Goal: Transaction & Acquisition: Book appointment/travel/reservation

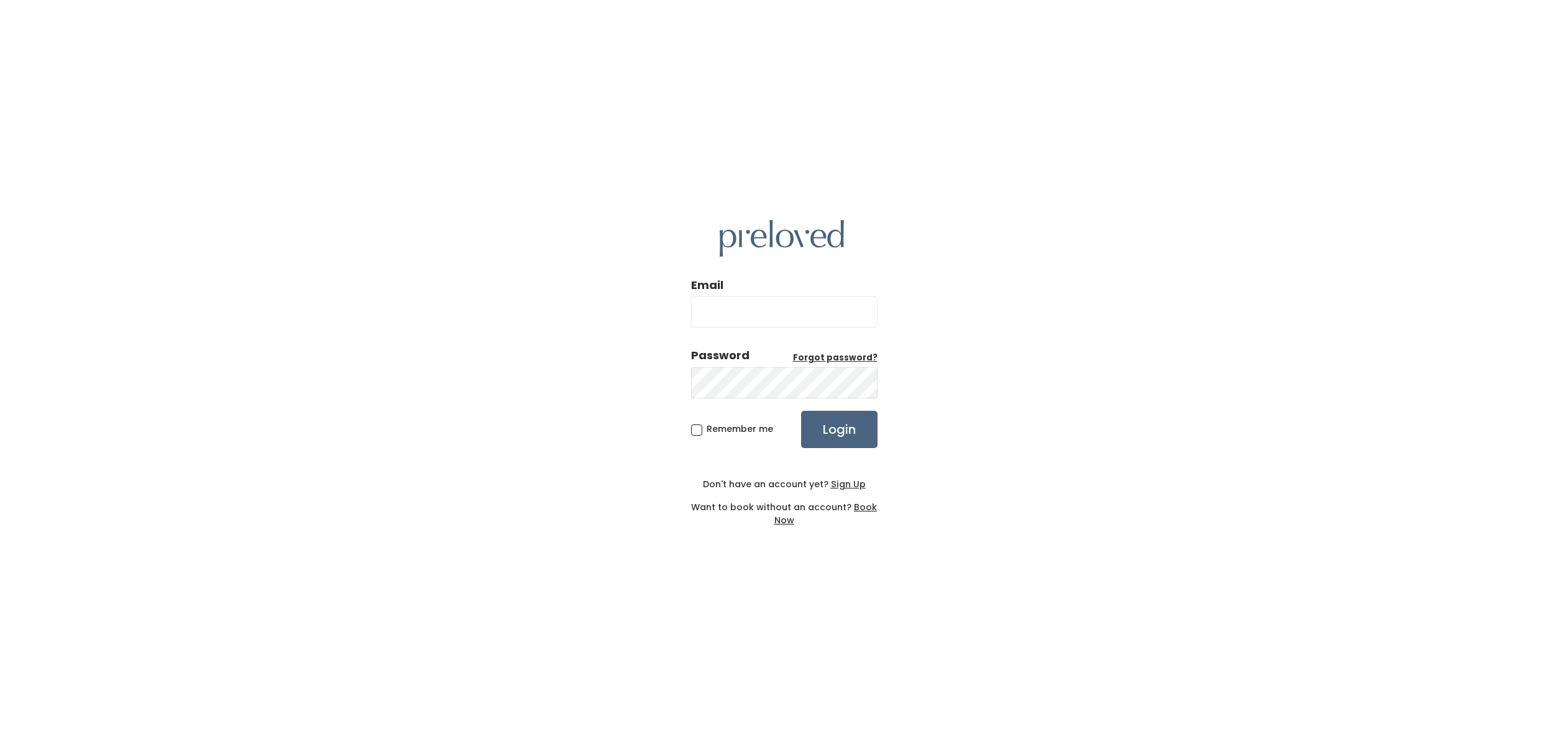
type input "lanatalies@gmail.com"
click at [834, 421] on input "Login" at bounding box center [840, 429] width 77 height 37
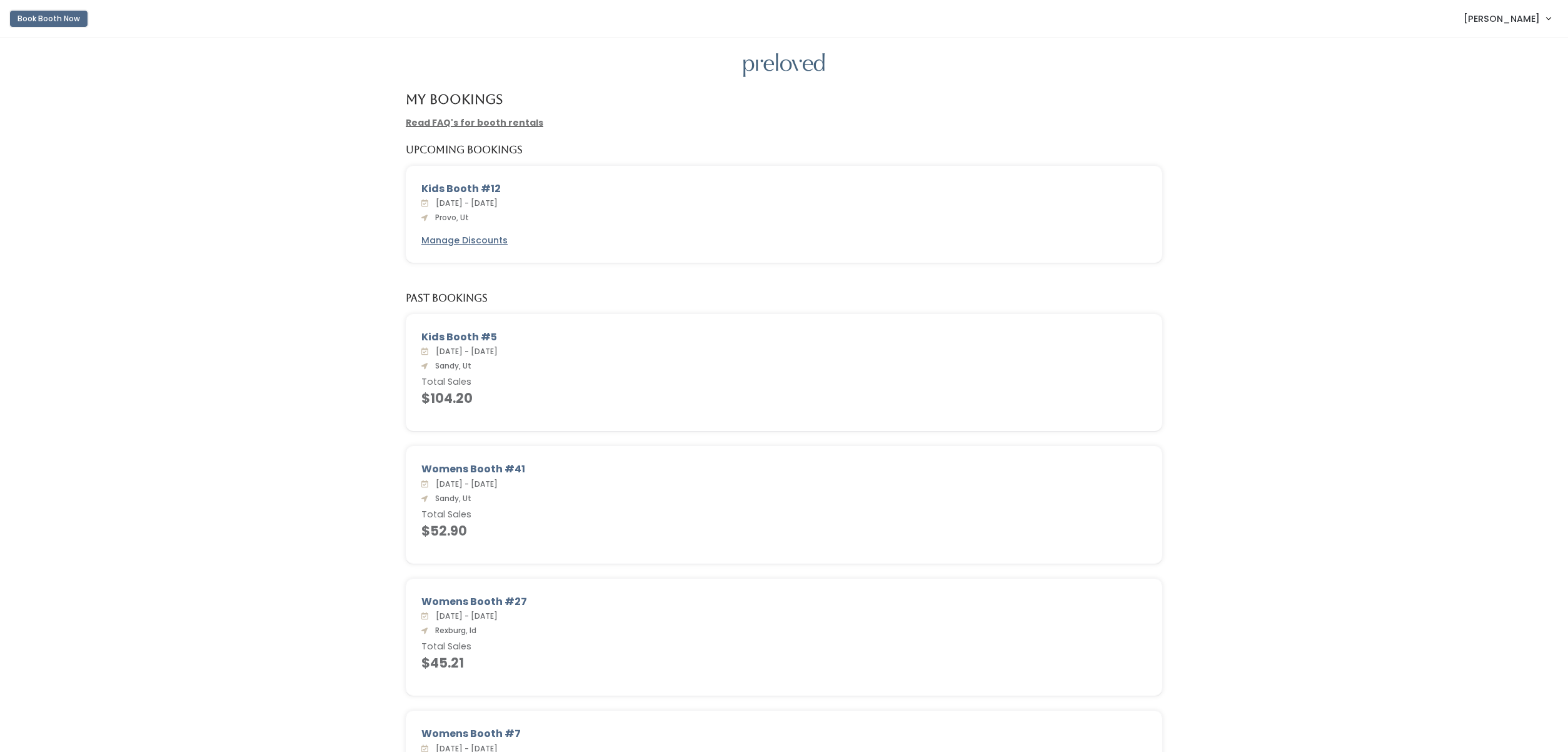
click at [50, 17] on button "Book Booth Now" at bounding box center [48, 18] width 78 height 16
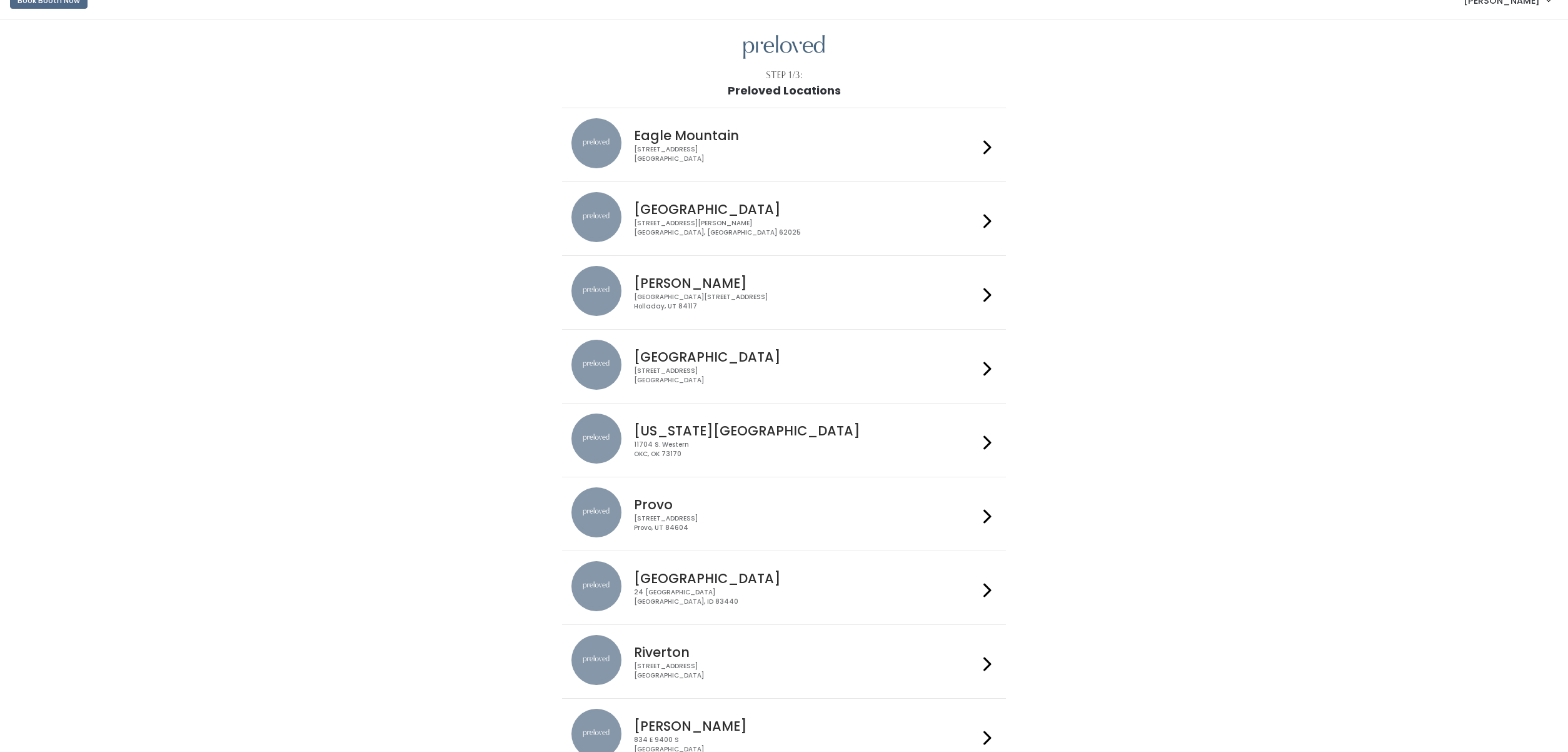
scroll to position [26, 0]
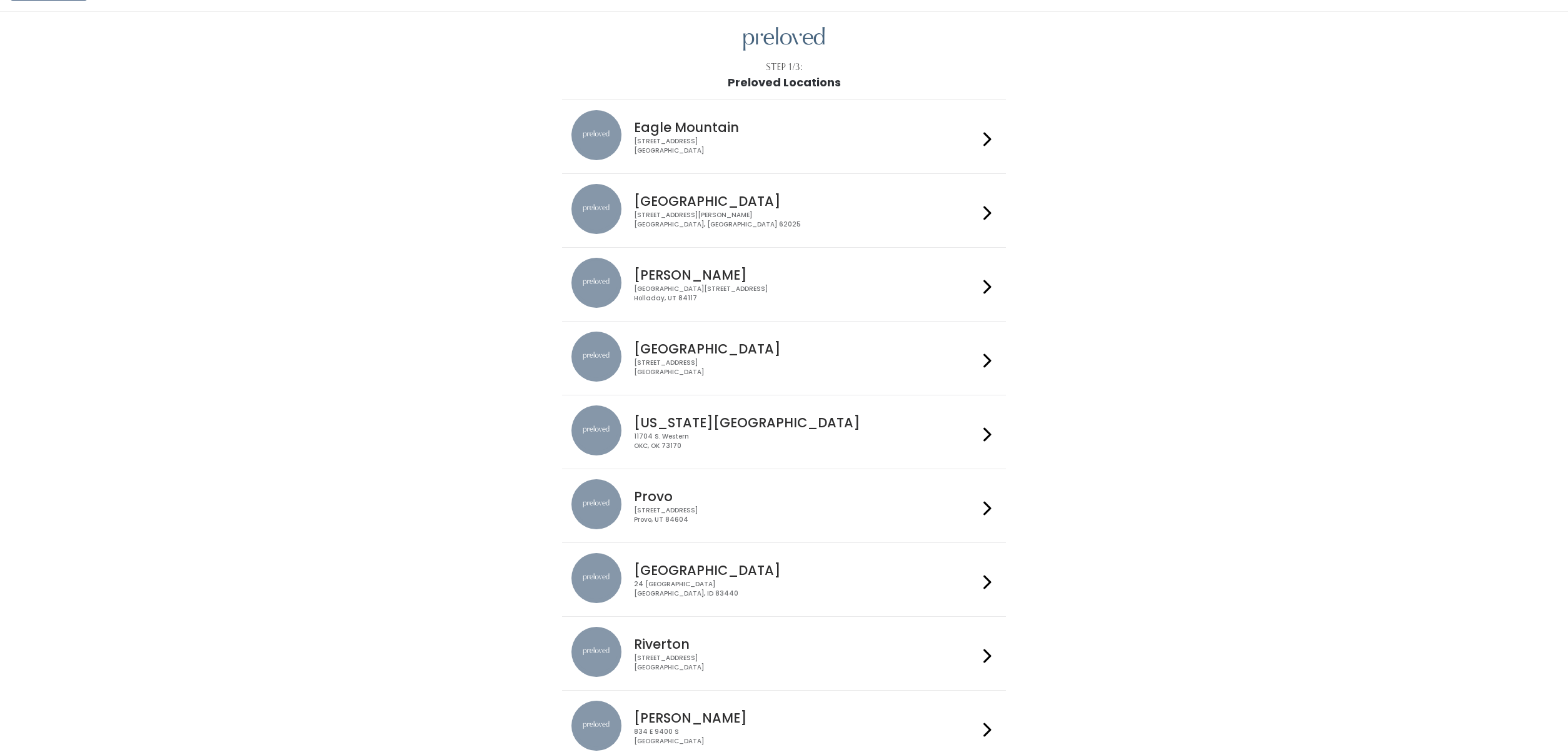
click at [727, 492] on h4 "Provo" at bounding box center [805, 496] width 344 height 14
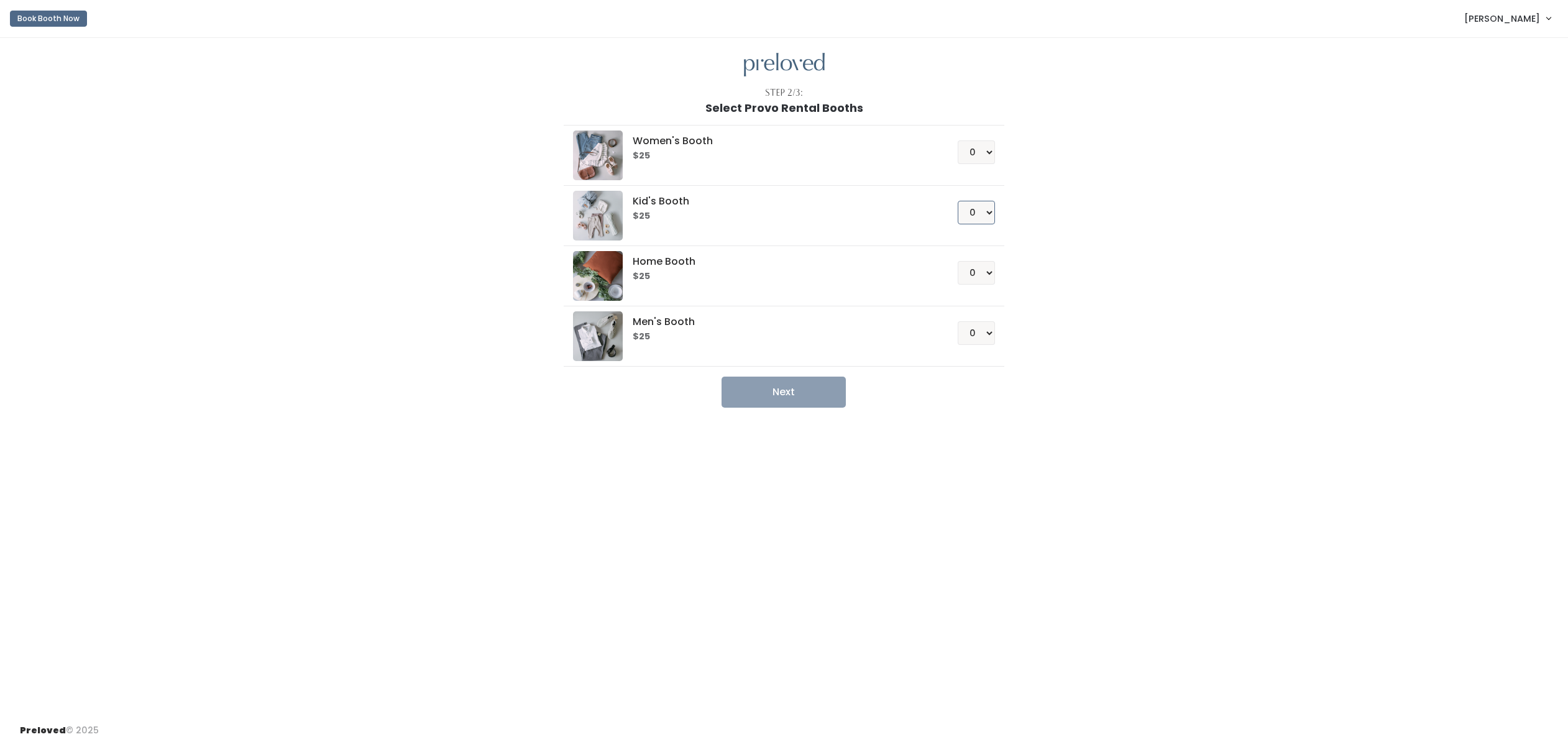
click at [982, 214] on select "0 1 2 3 4" at bounding box center [976, 213] width 37 height 24
select select "1"
click at [958, 201] on select "0 1 2 3 4" at bounding box center [976, 213] width 37 height 24
click at [793, 387] on button "Next" at bounding box center [784, 391] width 124 height 31
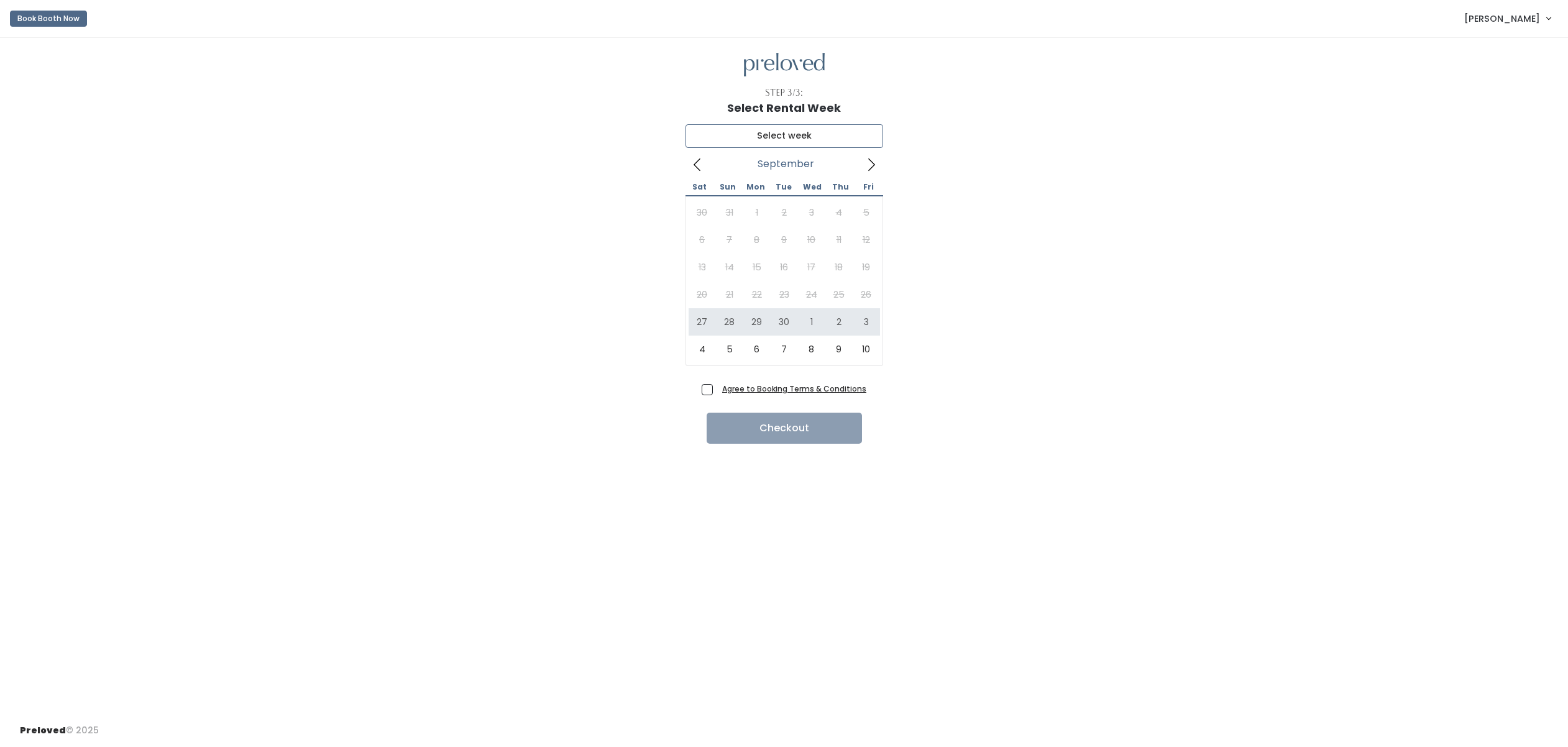
type input "[DATE] to [DATE]"
click at [717, 388] on span "Agree to Booking Terms & Conditions" at bounding box center [791, 388] width 149 height 13
click at [717, 388] on input "Agree to Booking Terms & Conditions" at bounding box center [721, 386] width 8 height 8
checkbox input "true"
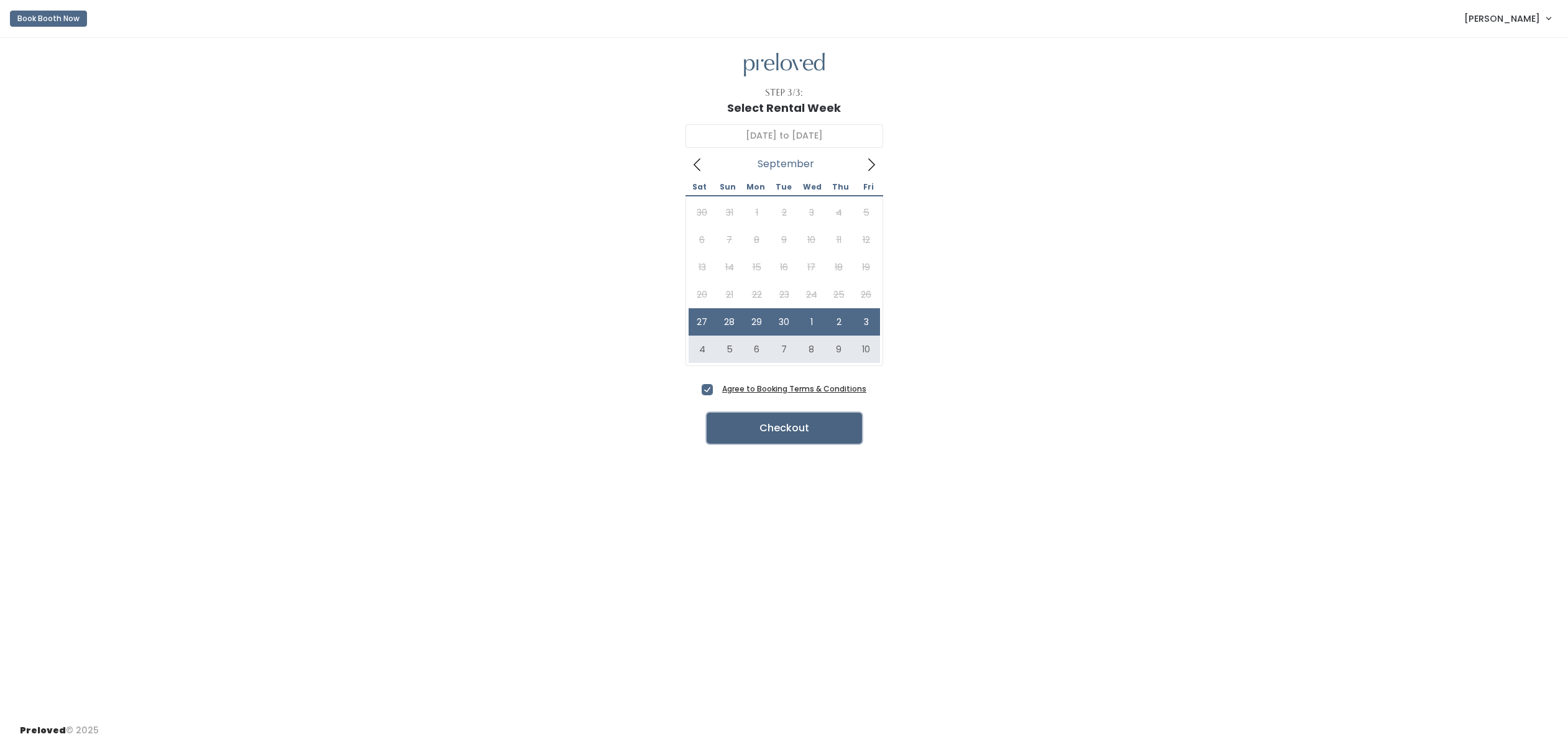
click at [772, 427] on button "Checkout" at bounding box center [784, 427] width 156 height 31
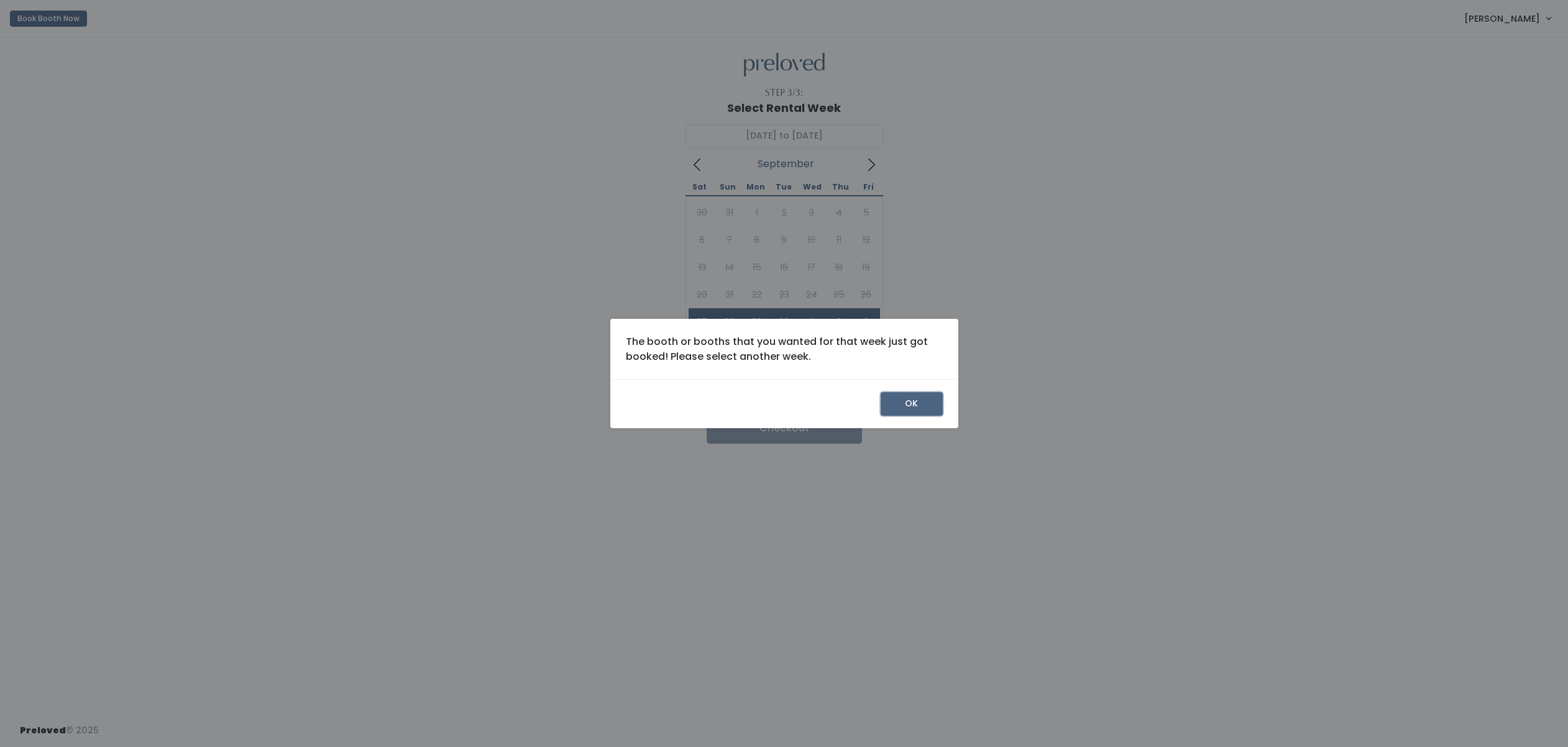
click at [902, 407] on button "OK" at bounding box center [912, 404] width 62 height 24
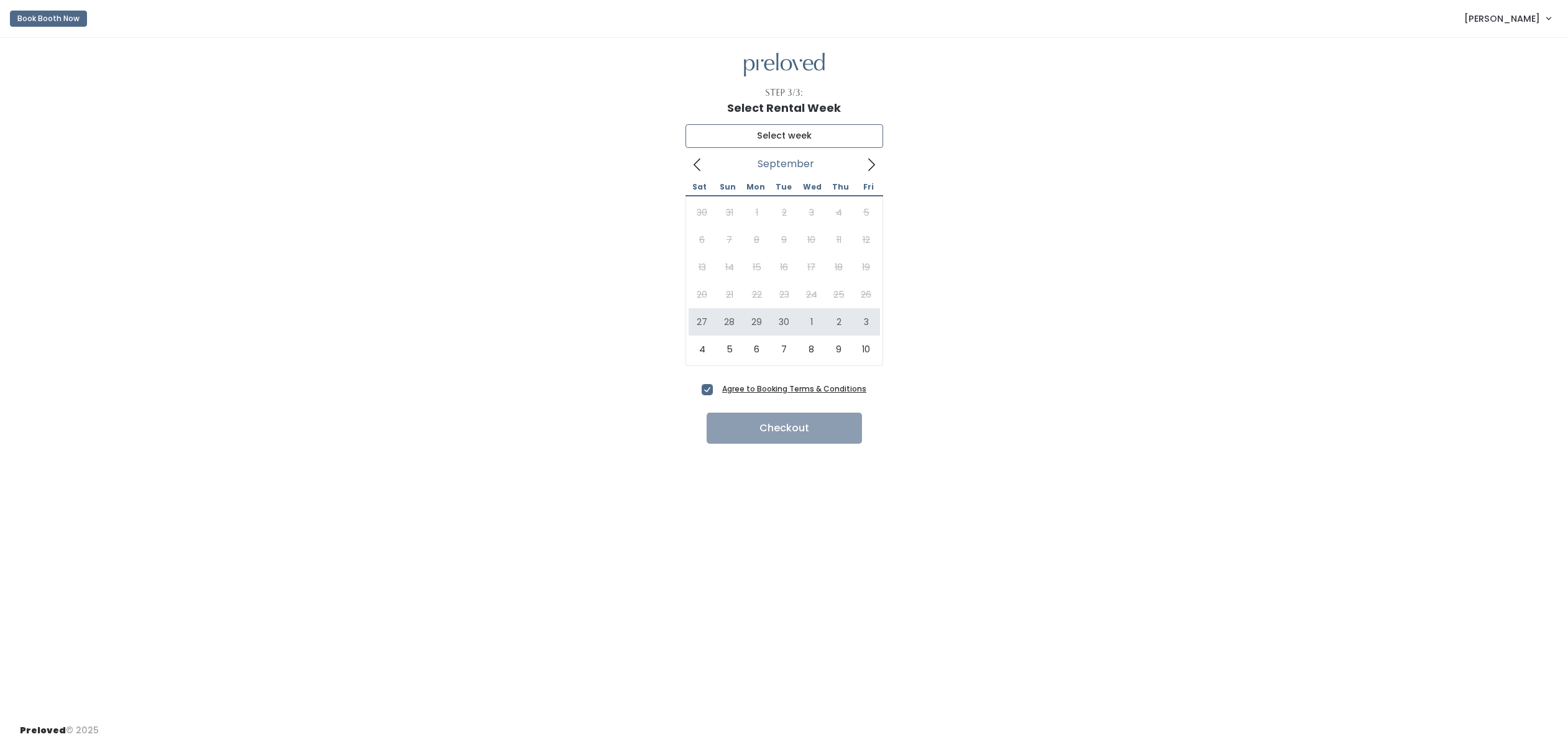
type input "September 27 to October 3"
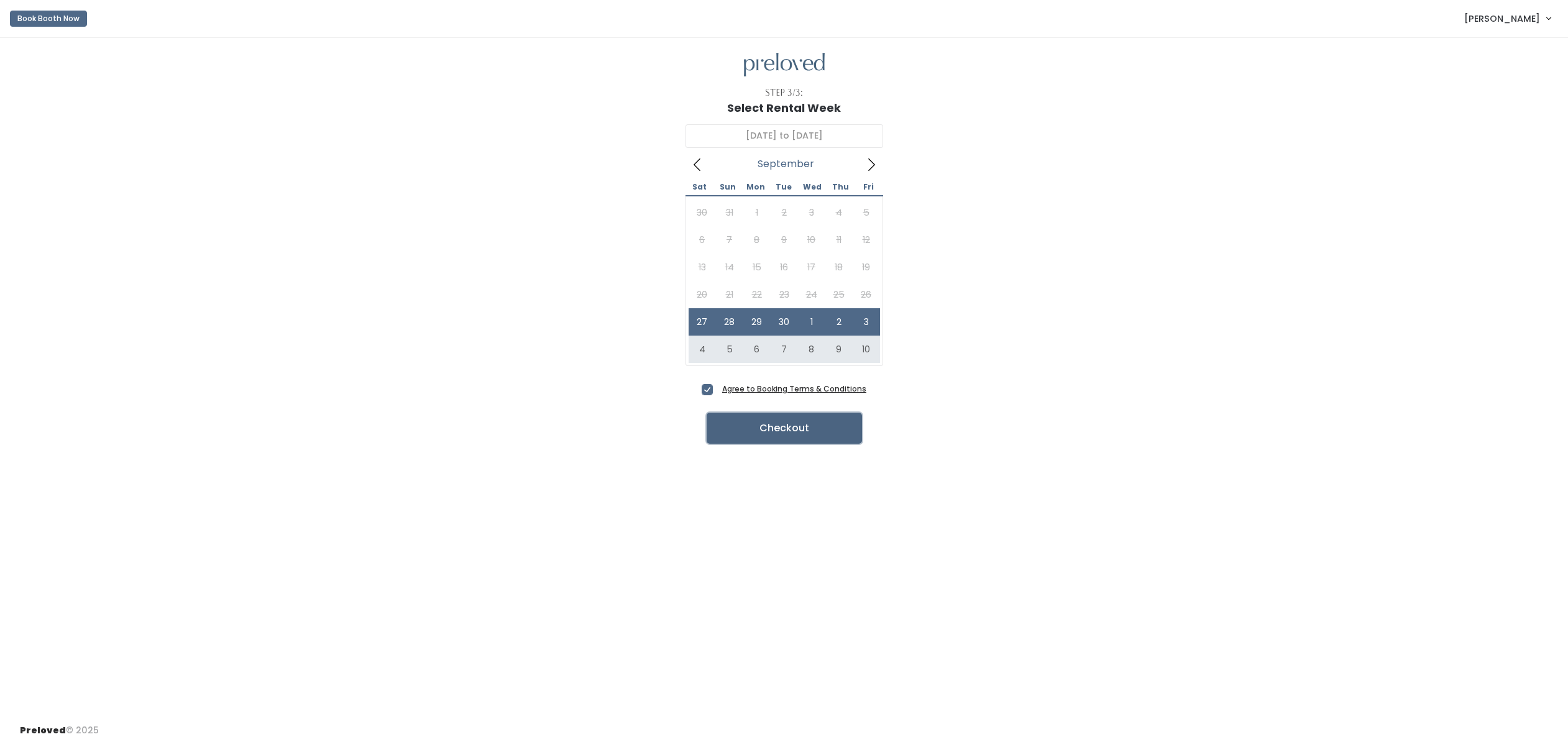
click at [776, 425] on button "Checkout" at bounding box center [784, 427] width 156 height 31
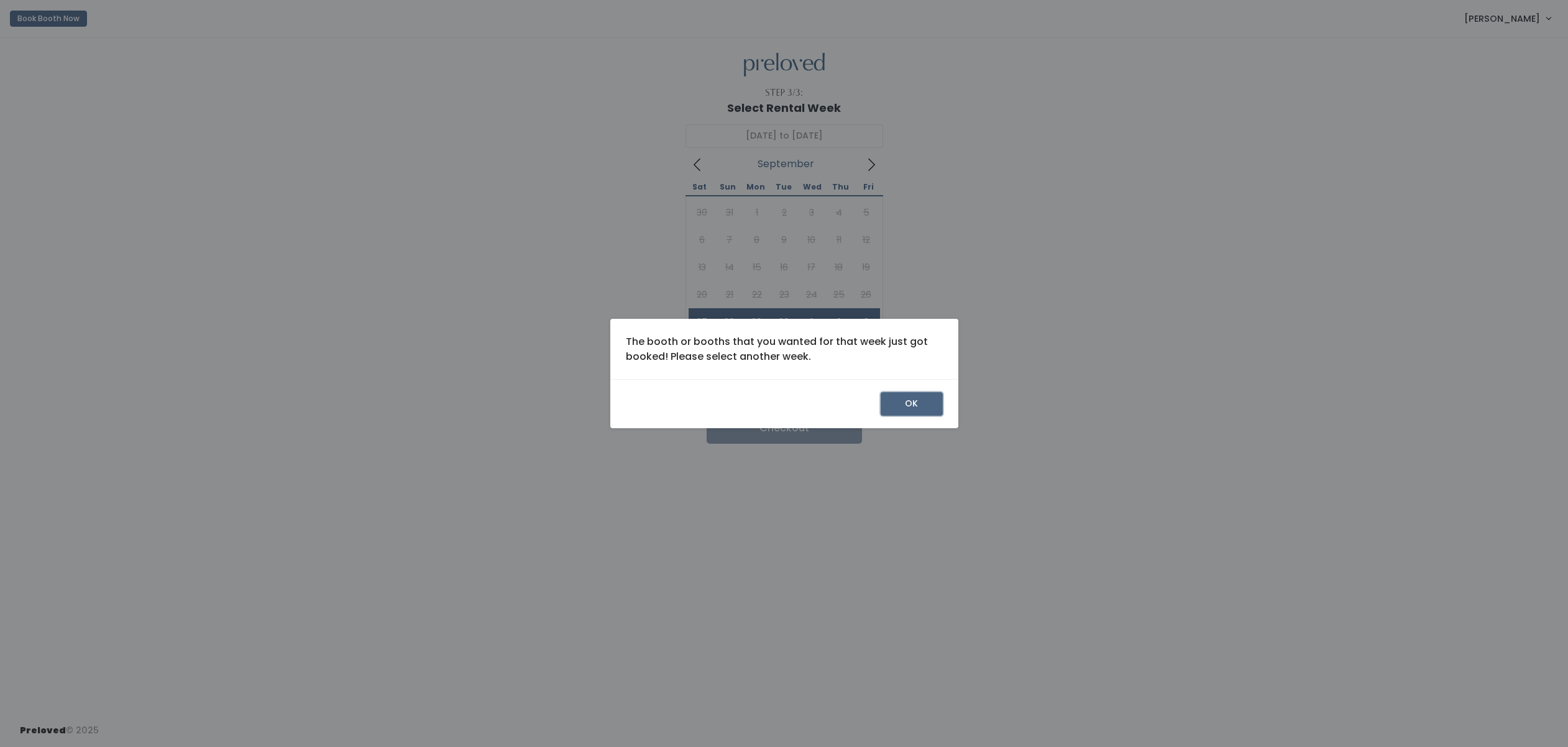
click at [907, 410] on button "OK" at bounding box center [912, 404] width 62 height 24
